Goal: Transaction & Acquisition: Purchase product/service

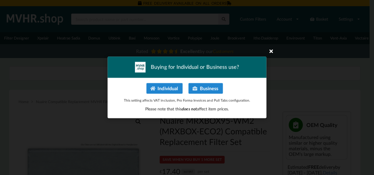
click at [272, 52] on icon at bounding box center [270, 50] width 9 height 9
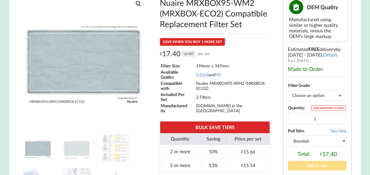
scroll to position [147, 0]
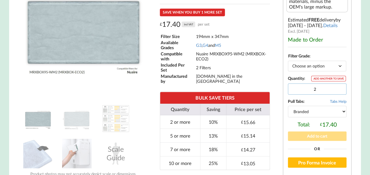
click at [339, 90] on input "2" at bounding box center [317, 88] width 59 height 11
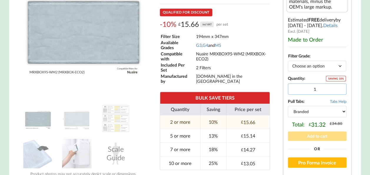
type input "1"
click at [340, 91] on input "1" at bounding box center [317, 88] width 59 height 11
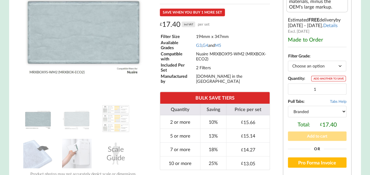
click at [336, 111] on select "Branded Black" at bounding box center [317, 111] width 59 height 11
click at [288, 107] on select "Branded Black" at bounding box center [317, 111] width 59 height 11
click at [306, 68] on select "Choose an option G3 G4 M5" at bounding box center [317, 66] width 58 height 10
click at [288, 63] on select "Choose an option G3 G4 M5" at bounding box center [317, 66] width 58 height 10
select select "G4"
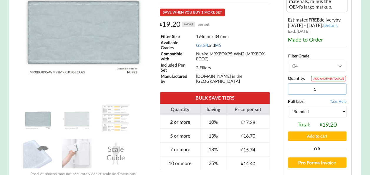
drag, startPoint x: 330, startPoint y: 91, endPoint x: 289, endPoint y: 89, distance: 41.8
click at [289, 89] on input "1" at bounding box center [317, 88] width 59 height 11
click at [249, 73] on td "[DOMAIN_NAME] in the [GEOGRAPHIC_DATA]" at bounding box center [232, 78] width 74 height 11
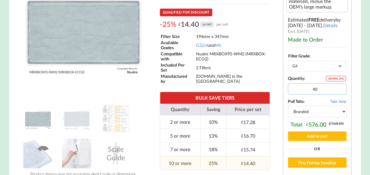
drag, startPoint x: 316, startPoint y: 89, endPoint x: 300, endPoint y: 84, distance: 17.3
click at [301, 84] on div "Nuaire MRXBOX95-WM2 (MRXBOX-ECO2) Compatible Replacement Filter Set quantity SA…" at bounding box center [317, 85] width 59 height 19
click at [310, 79] on div "Nuaire MRXBOX95-WM2 (MRXBOX-ECO2) Compatible Replacement Filter Set quantity SA…" at bounding box center [317, 85] width 59 height 19
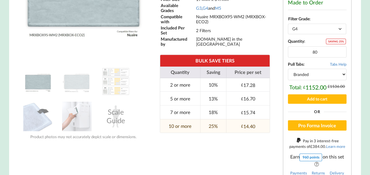
scroll to position [176, 0]
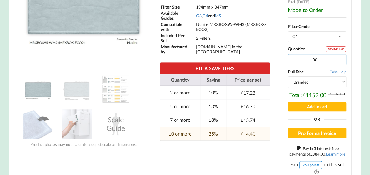
drag, startPoint x: 321, startPoint y: 60, endPoint x: 300, endPoint y: 59, distance: 20.9
click at [300, 59] on input "80" at bounding box center [317, 59] width 59 height 11
click at [303, 46] on form "Filter Grade Choose an option G3 G4 M5 Clear Filter Size 194mm x 347mm Availabl…" at bounding box center [317, 67] width 59 height 91
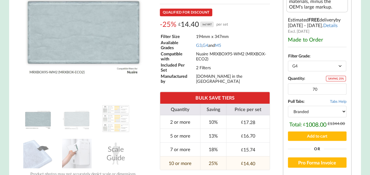
click at [252, 79] on td "[DOMAIN_NAME] in the [GEOGRAPHIC_DATA]" at bounding box center [232, 78] width 74 height 11
click at [340, 89] on input "71" at bounding box center [317, 88] width 59 height 11
click at [340, 89] on input "72" at bounding box center [317, 88] width 59 height 11
click at [340, 89] on input "73" at bounding box center [317, 88] width 59 height 11
click at [340, 89] on input "74" at bounding box center [317, 88] width 59 height 11
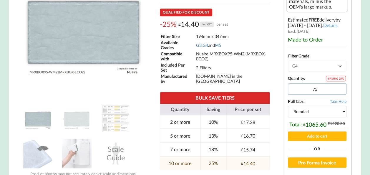
click at [340, 89] on input "75" at bounding box center [317, 88] width 59 height 11
click at [340, 89] on input "76" at bounding box center [317, 88] width 59 height 11
click at [340, 89] on input "77" at bounding box center [317, 88] width 59 height 11
click at [340, 89] on input "78" at bounding box center [317, 88] width 59 height 11
click at [340, 89] on input "79" at bounding box center [317, 88] width 59 height 11
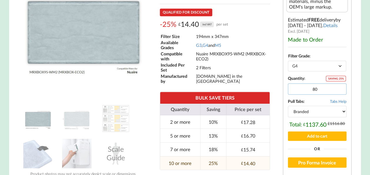
type input "80"
click at [340, 89] on input "80" at bounding box center [317, 88] width 59 height 11
click at [122, 124] on img at bounding box center [115, 118] width 29 height 29
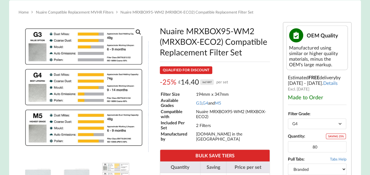
scroll to position [88, 0]
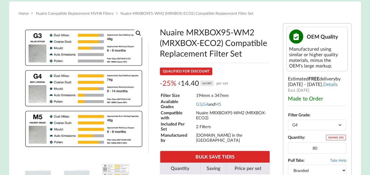
click at [319, 126] on select "Choose an option G3 G4 M5" at bounding box center [317, 124] width 58 height 10
click at [288, 122] on select "Choose an option G3 G4 M5" at bounding box center [317, 124] width 58 height 10
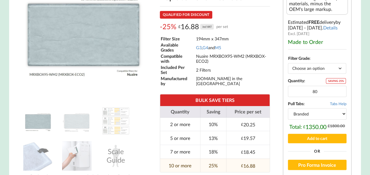
scroll to position [118, 0]
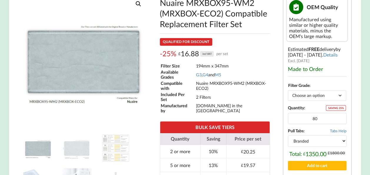
click at [319, 94] on select "Choose an option G3 G4 M5" at bounding box center [317, 95] width 58 height 10
click at [288, 92] on select "Choose an option G3 G4 M5" at bounding box center [317, 95] width 58 height 10
click at [350, 84] on div "Nuaire MRXBOX95-WM2 (MRXBOX-ECO2) Compatible Replacement Filter Set OEM Quality…" at bounding box center [317, 120] width 69 height 253
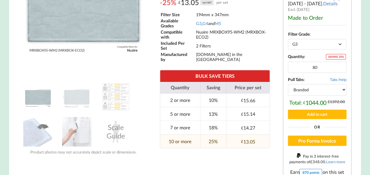
scroll to position [176, 0]
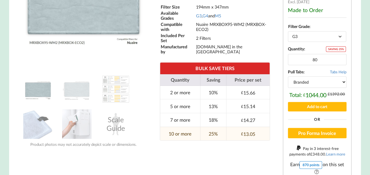
click at [309, 41] on select "Choose an option G3 G4 M5" at bounding box center [317, 36] width 58 height 10
click at [288, 34] on select "Choose an option G3 G4 M5" at bounding box center [317, 36] width 58 height 10
click at [308, 36] on select "Choose an option G3 G4 M5" at bounding box center [317, 36] width 58 height 10
click at [288, 34] on select "Choose an option G3 G4 M5" at bounding box center [317, 36] width 58 height 10
click at [306, 35] on select "Choose an option G3 G4 M5" at bounding box center [317, 36] width 58 height 10
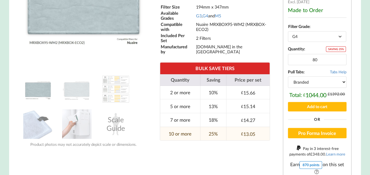
click at [288, 34] on select "Choose an option G3 G4 M5" at bounding box center [317, 36] width 58 height 10
click at [305, 39] on select "Choose an option G3 G4 M5" at bounding box center [317, 36] width 58 height 10
click at [288, 34] on select "Choose an option G3 G4 M5" at bounding box center [317, 36] width 58 height 10
click at [309, 41] on select "Choose an option G3 G4 M5" at bounding box center [317, 36] width 58 height 10
click at [288, 34] on select "Choose an option G3 G4 M5" at bounding box center [317, 36] width 58 height 10
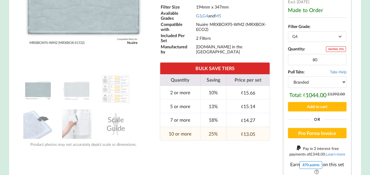
select select "G4"
click at [83, 126] on img at bounding box center [76, 123] width 29 height 29
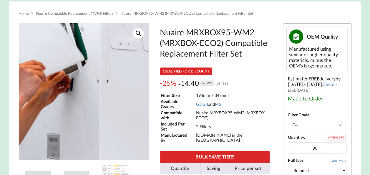
scroll to position [0, 0]
